Goal: Find specific page/section: Find specific page/section

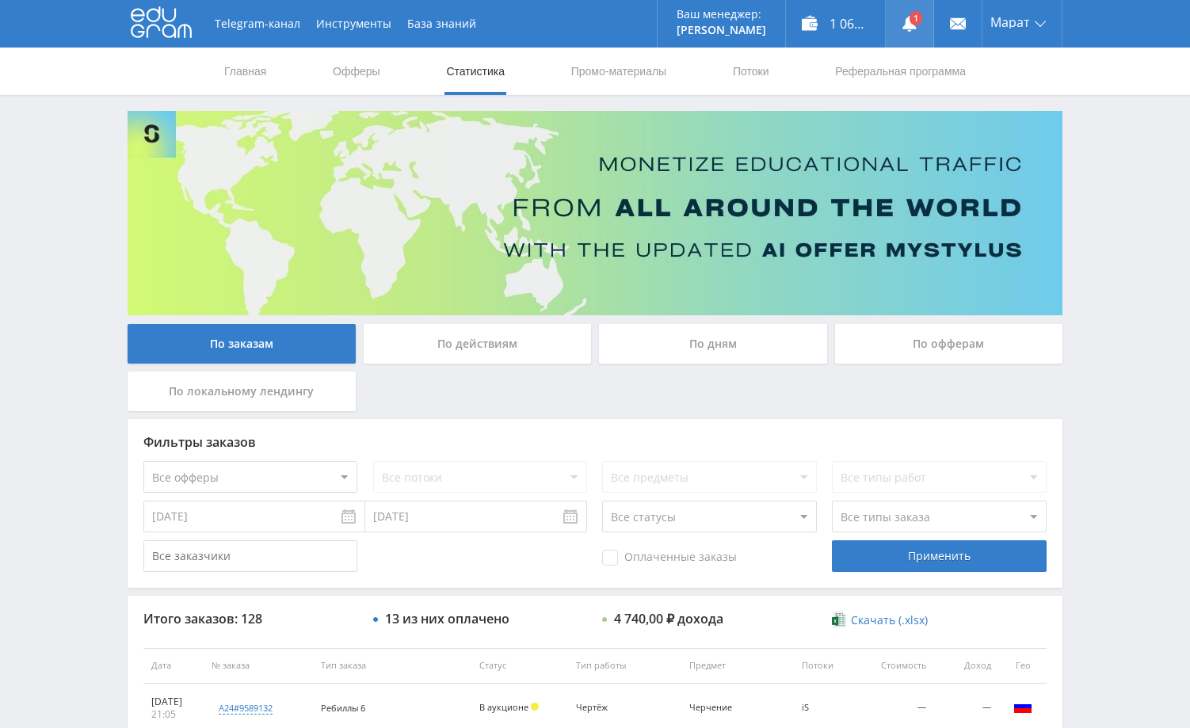
click at [906, 21] on use at bounding box center [909, 24] width 14 height 16
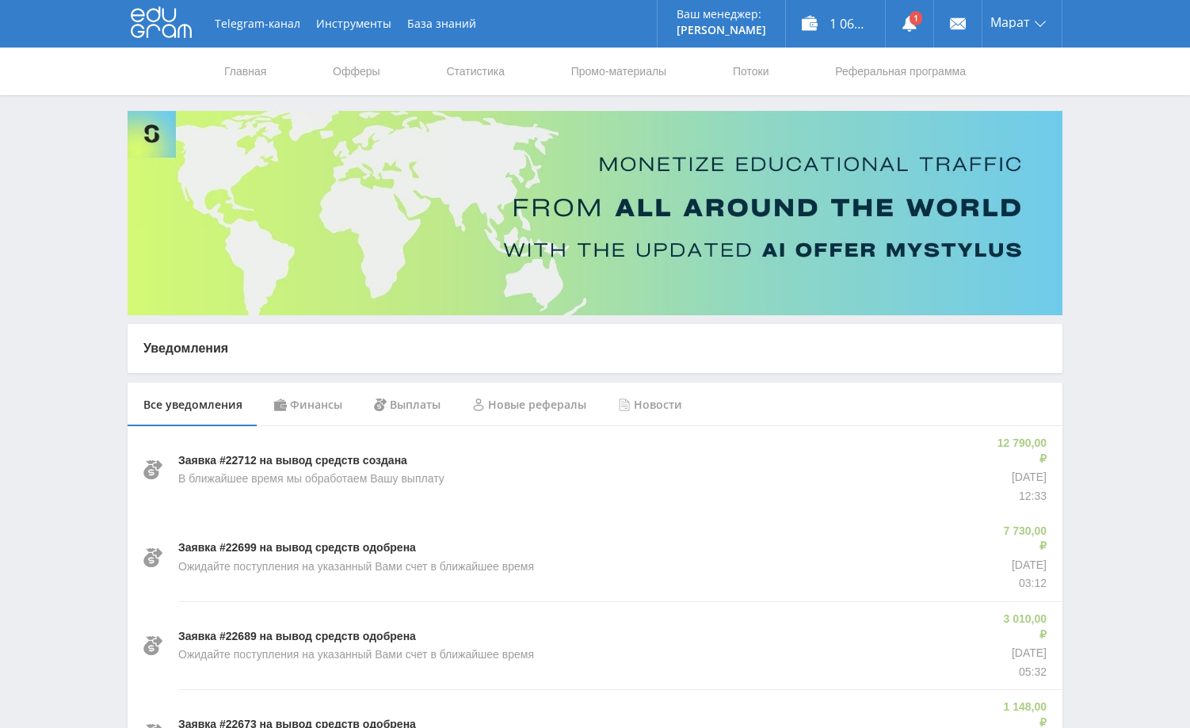
click at [324, 406] on div "Финансы" at bounding box center [308, 405] width 100 height 44
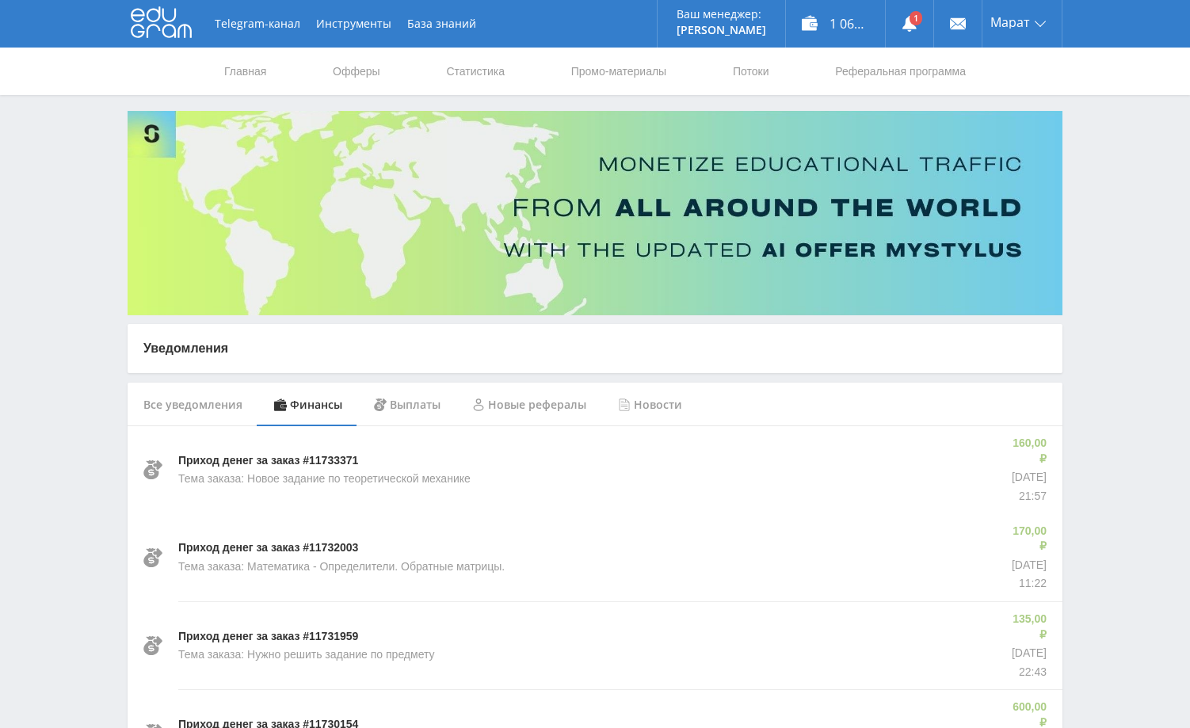
click at [219, 404] on div "Все уведомления" at bounding box center [193, 405] width 131 height 44
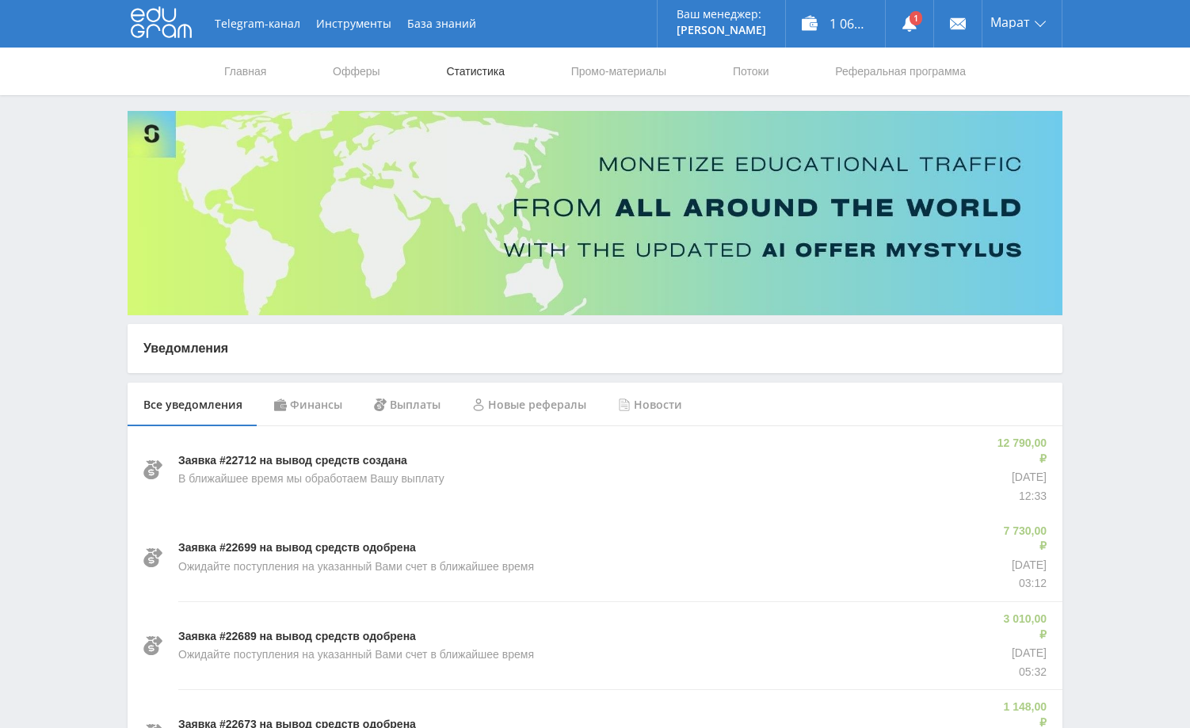
click at [465, 78] on link "Статистика" at bounding box center [475, 72] width 62 height 48
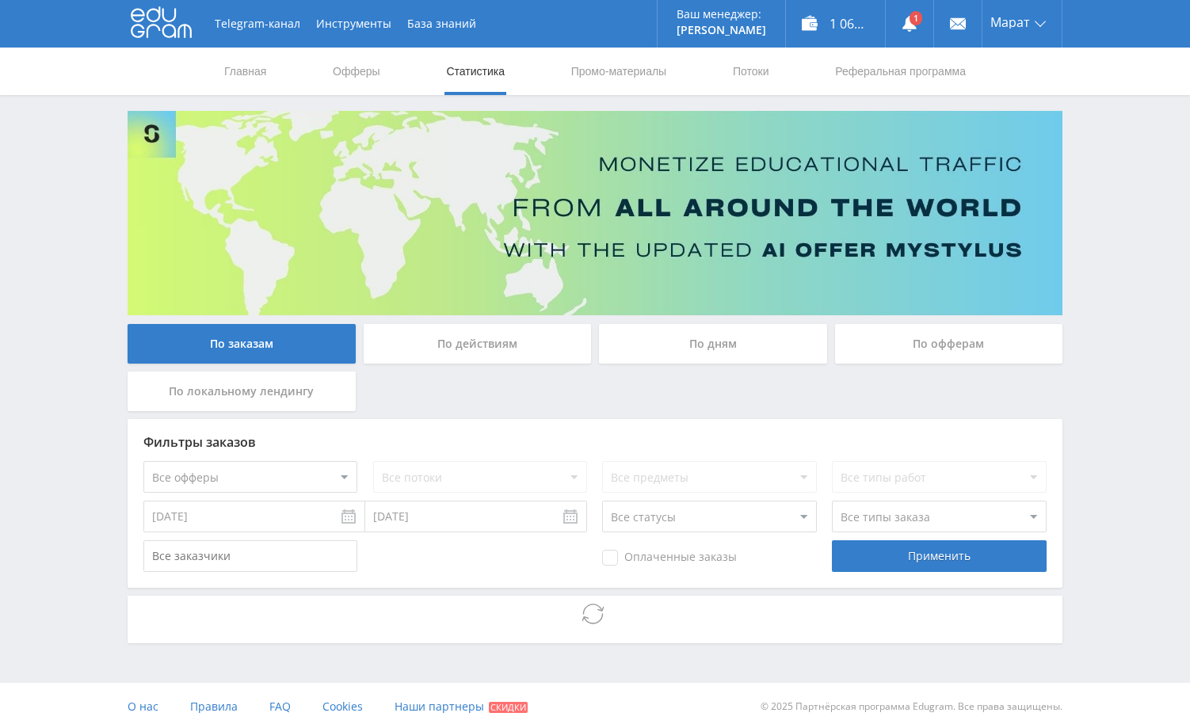
click at [1124, 276] on div "Telegram-канал Инструменты База знаний Ваш менеджер: [PERSON_NAME] Online @edug…" at bounding box center [595, 365] width 1190 height 731
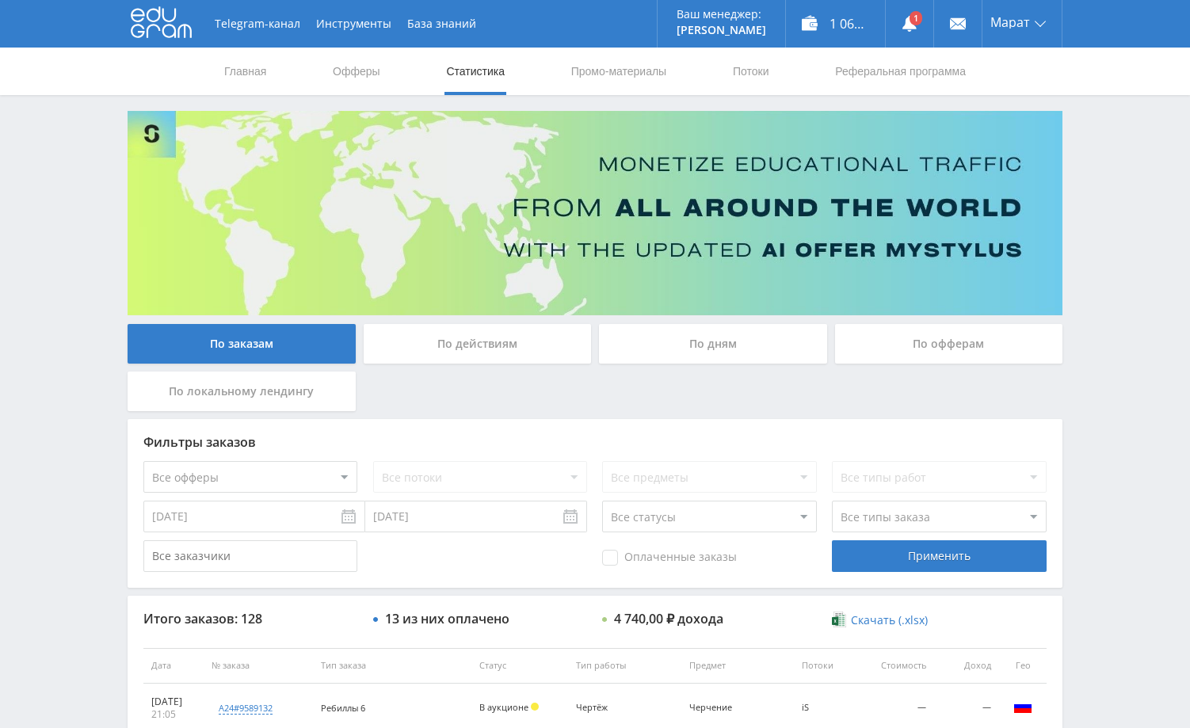
click at [1123, 228] on div "Telegram-канал Инструменты База знаний Ваш менеджер: [PERSON_NAME] Online @edug…" at bounding box center [595, 665] width 1190 height 1330
